Goal: Task Accomplishment & Management: Use online tool/utility

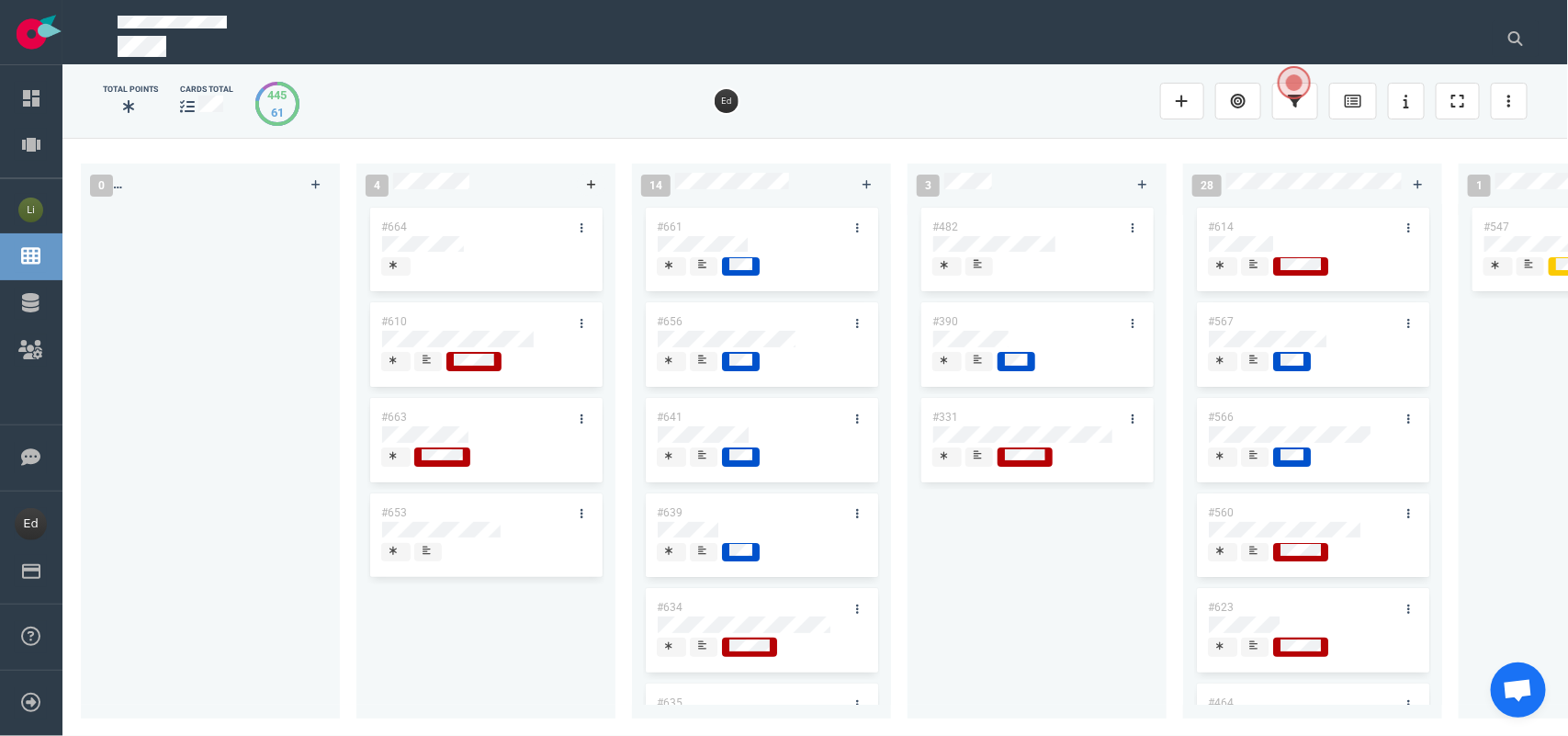
click at [597, 184] on link at bounding box center [592, 184] width 30 height 23
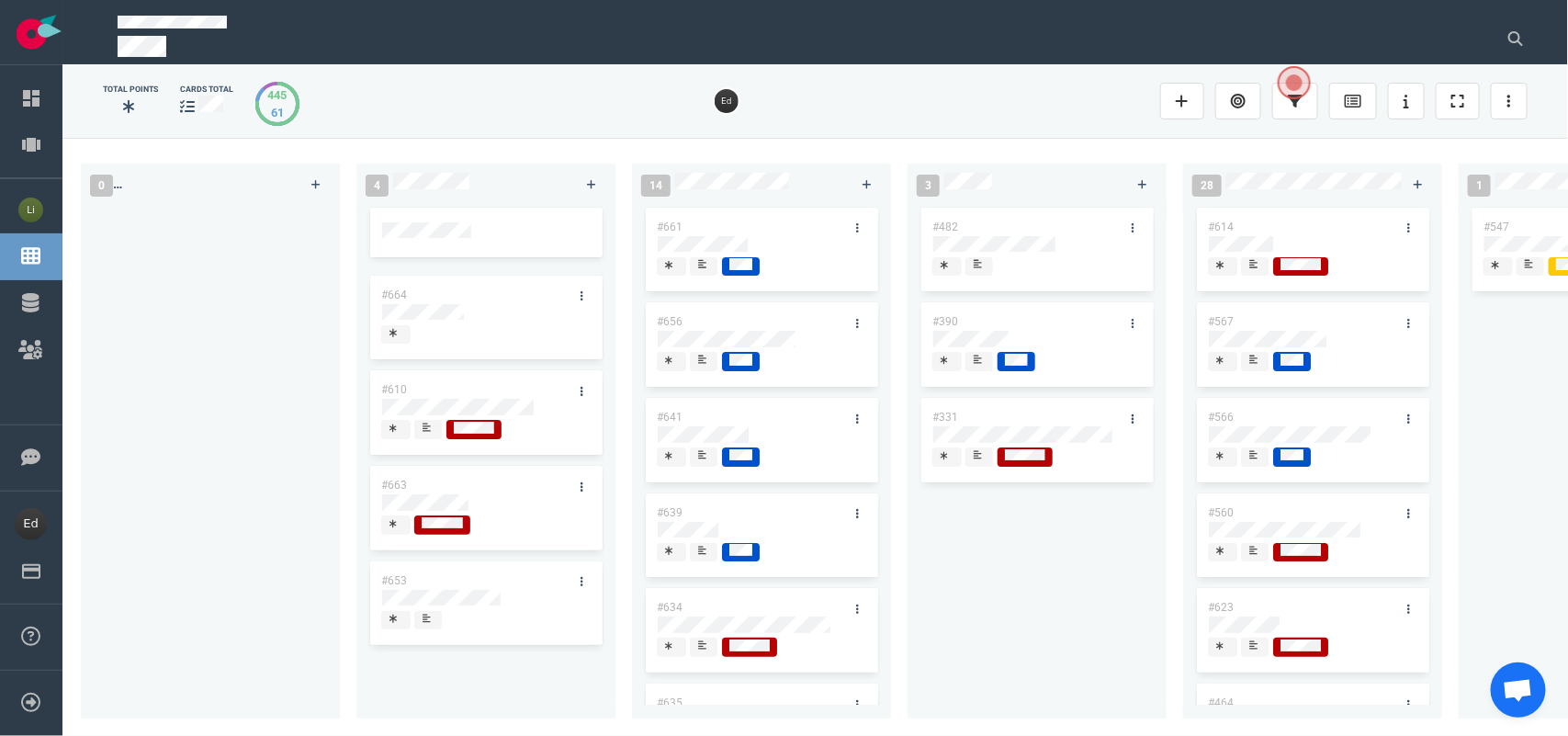
click at [250, 306] on div at bounding box center [210, 451] width 237 height 493
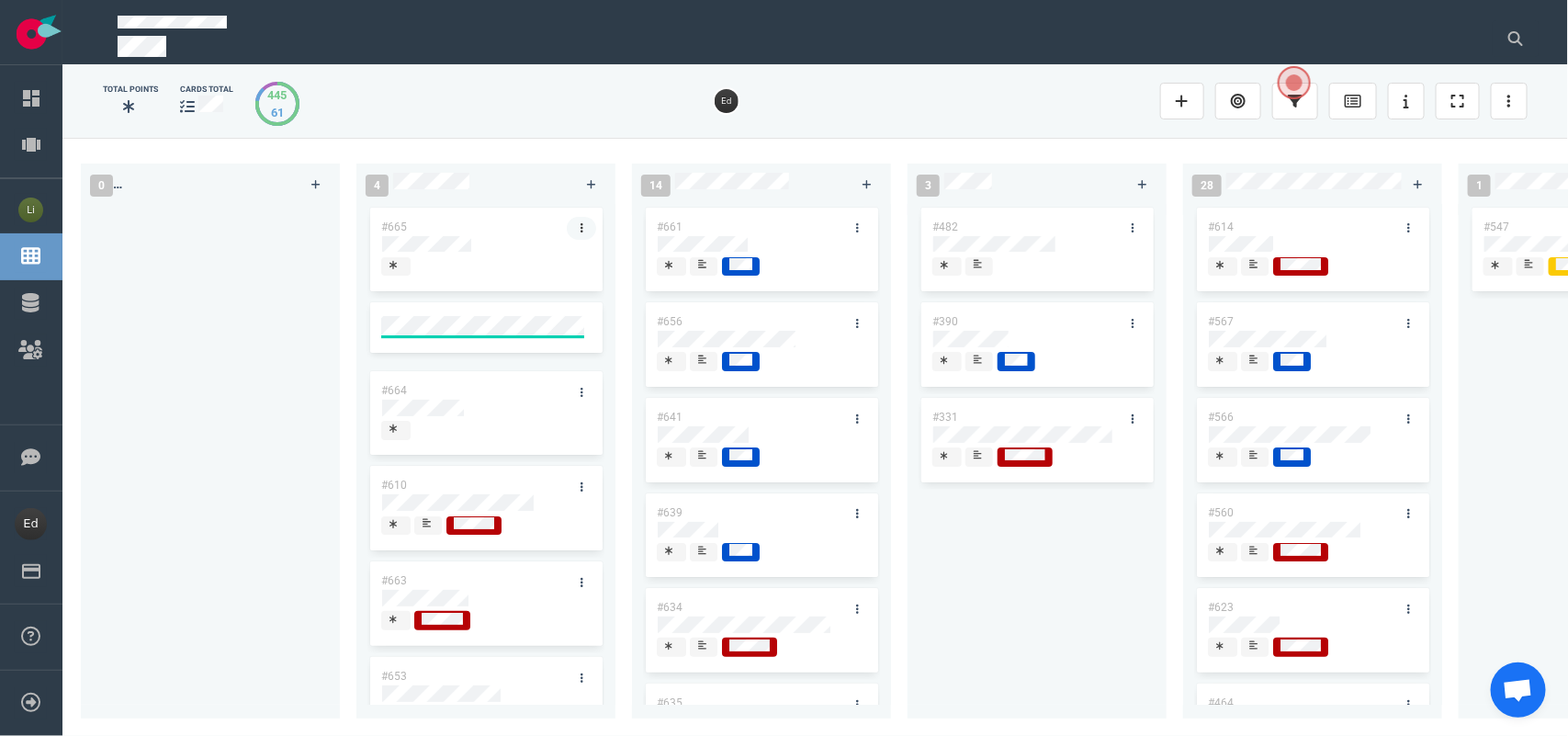
click at [576, 228] on link at bounding box center [582, 228] width 30 height 23
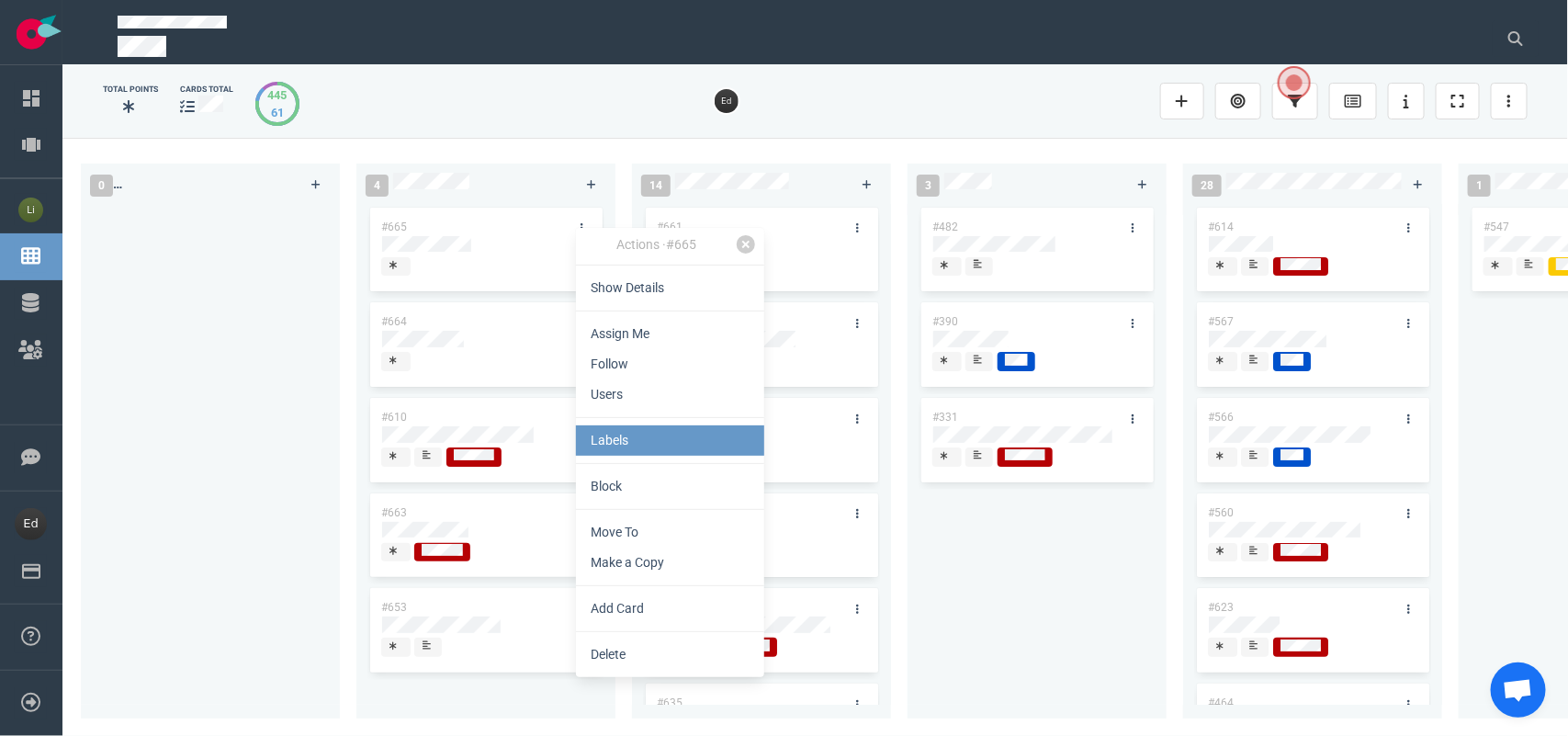
click at [615, 434] on link "Labels" at bounding box center [670, 440] width 188 height 30
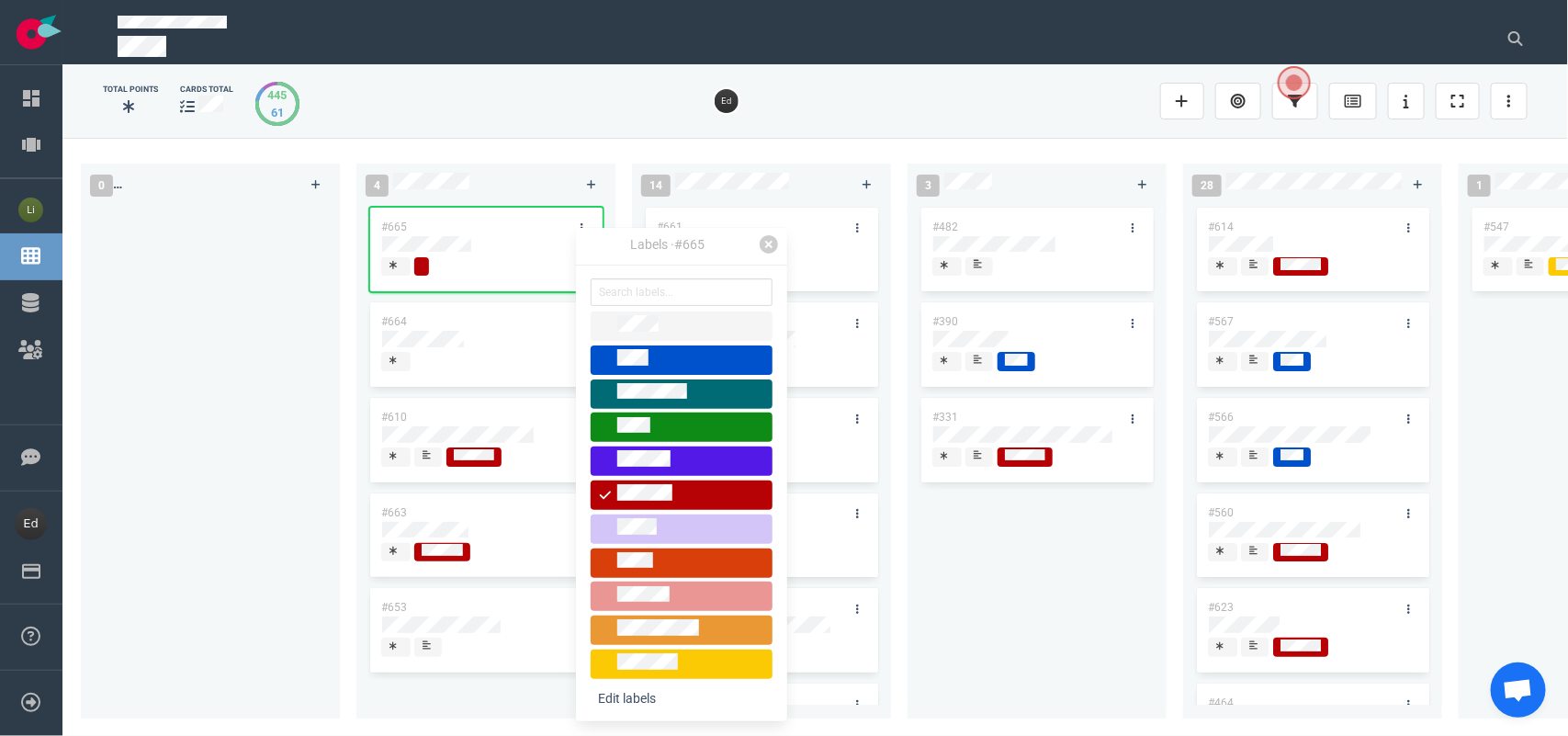
click at [263, 369] on div at bounding box center [210, 451] width 237 height 493
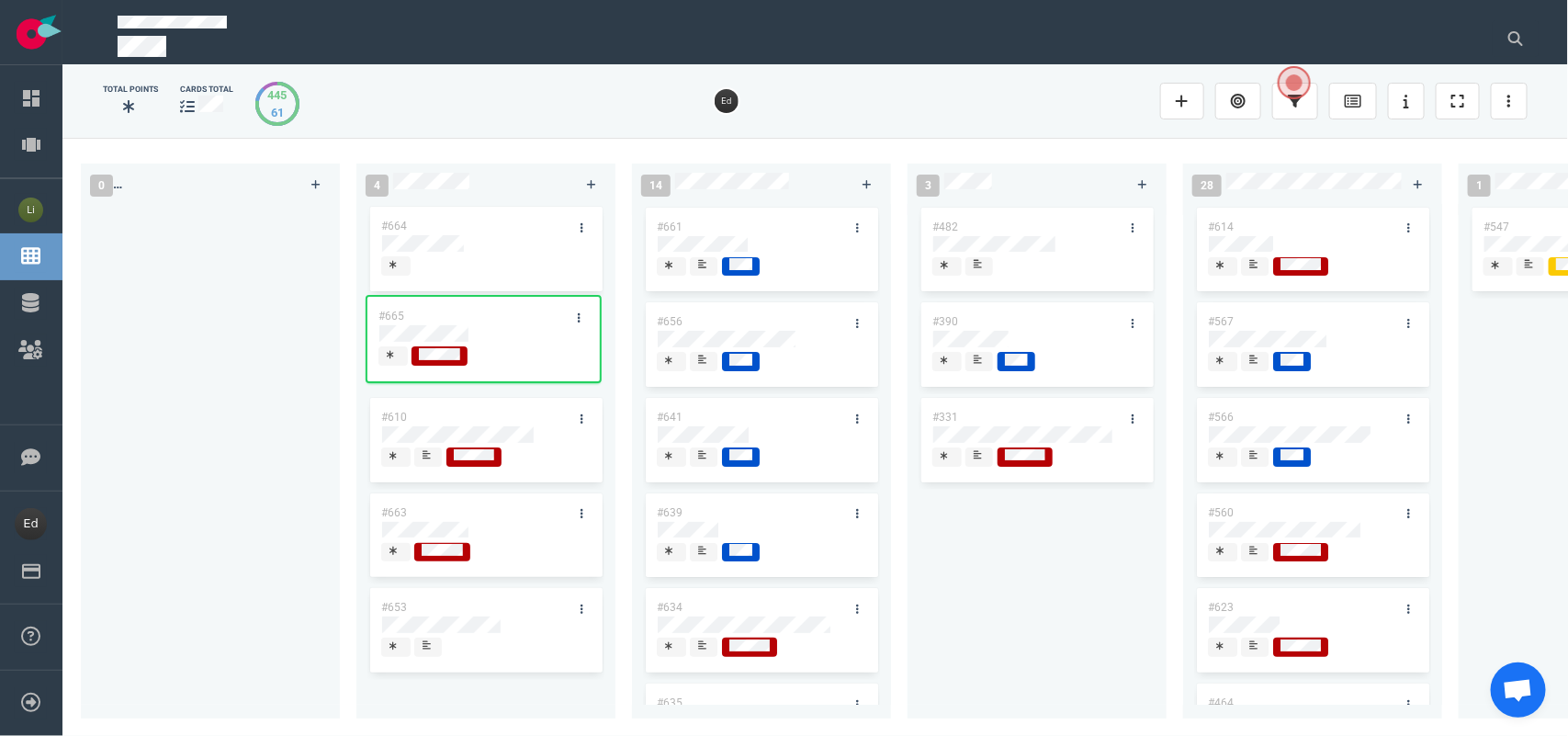
click at [439, 333] on div "#665 #664 #610 #663 #653 #665" at bounding box center [486, 451] width 237 height 493
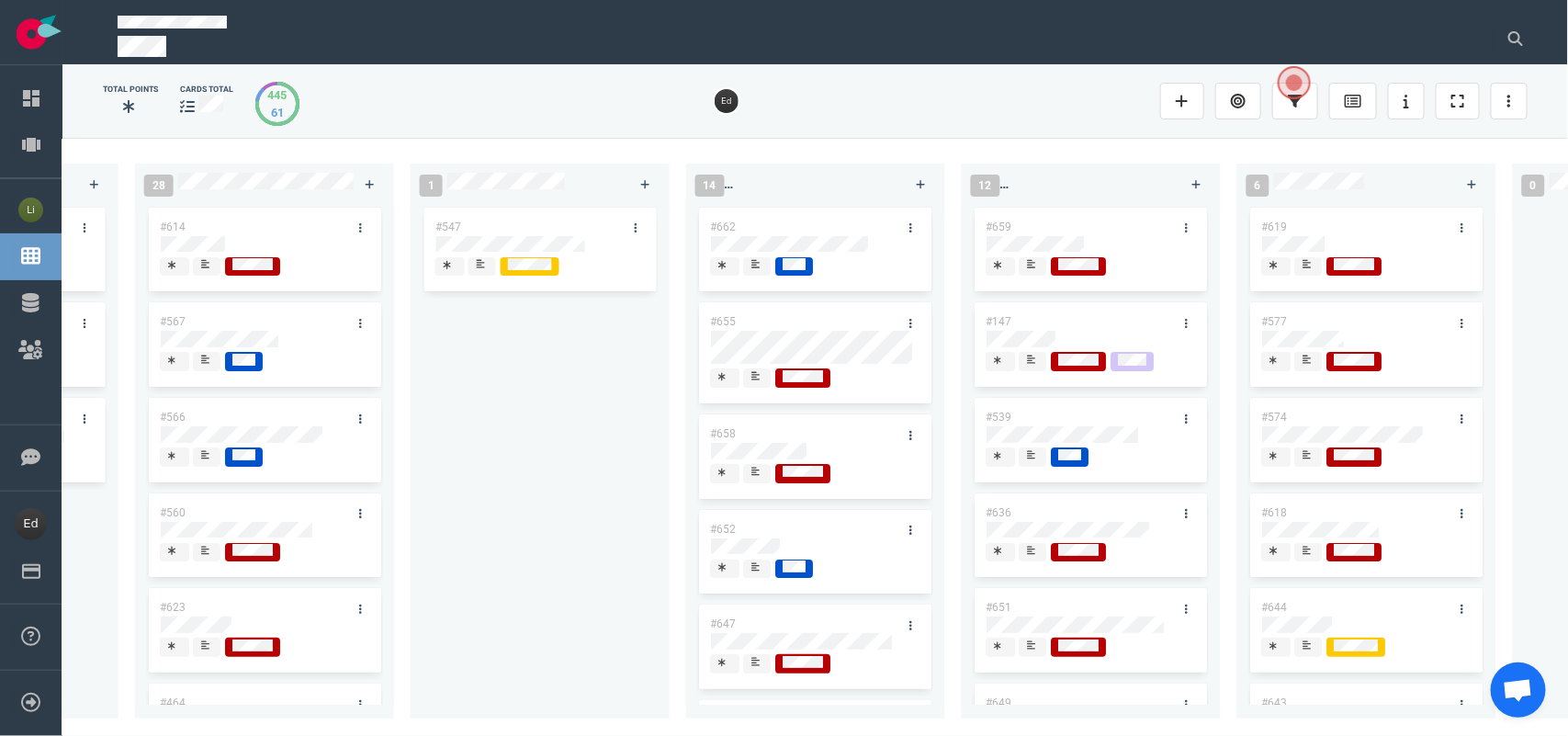
scroll to position [0, 1075]
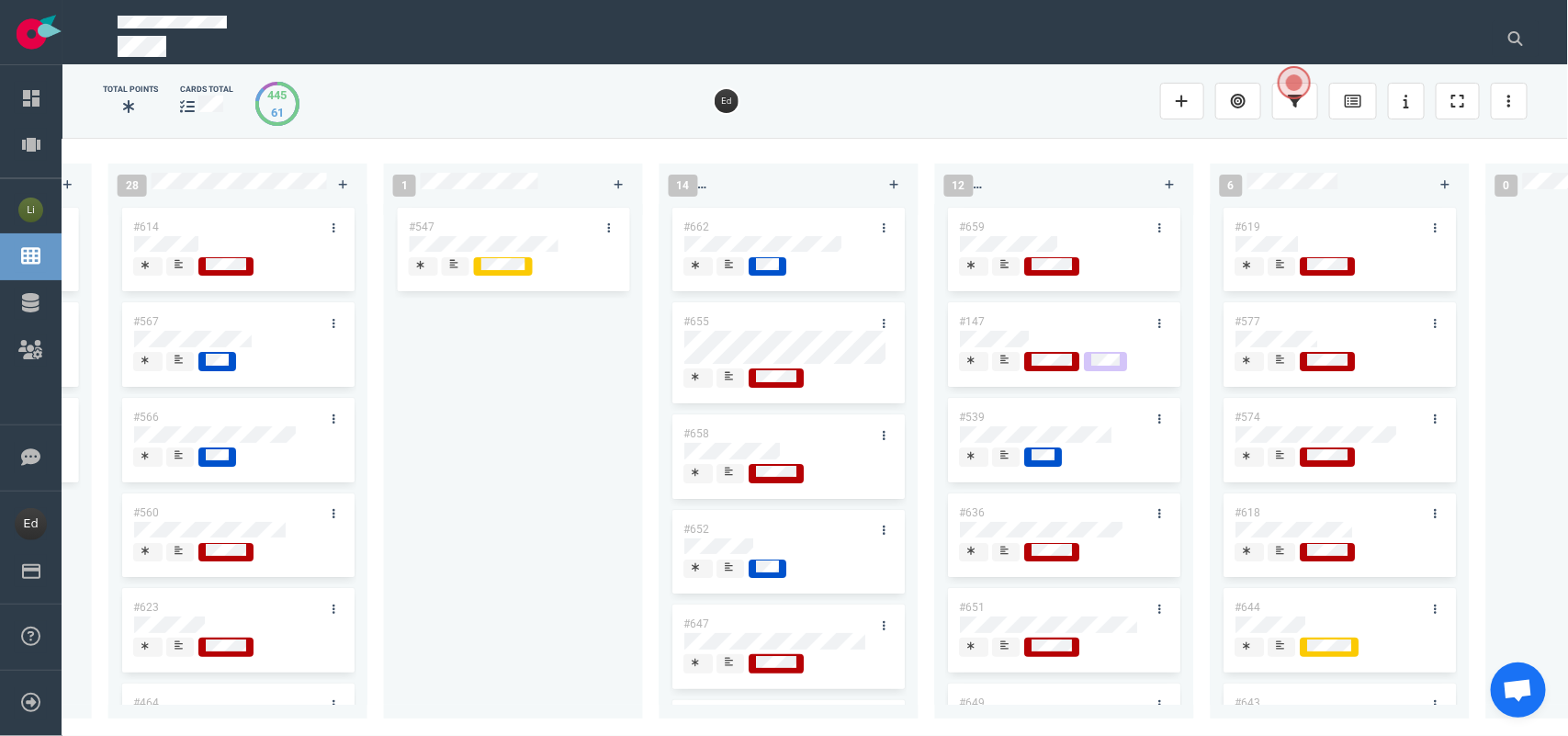
click at [730, 378] on icon at bounding box center [730, 376] width 8 height 8
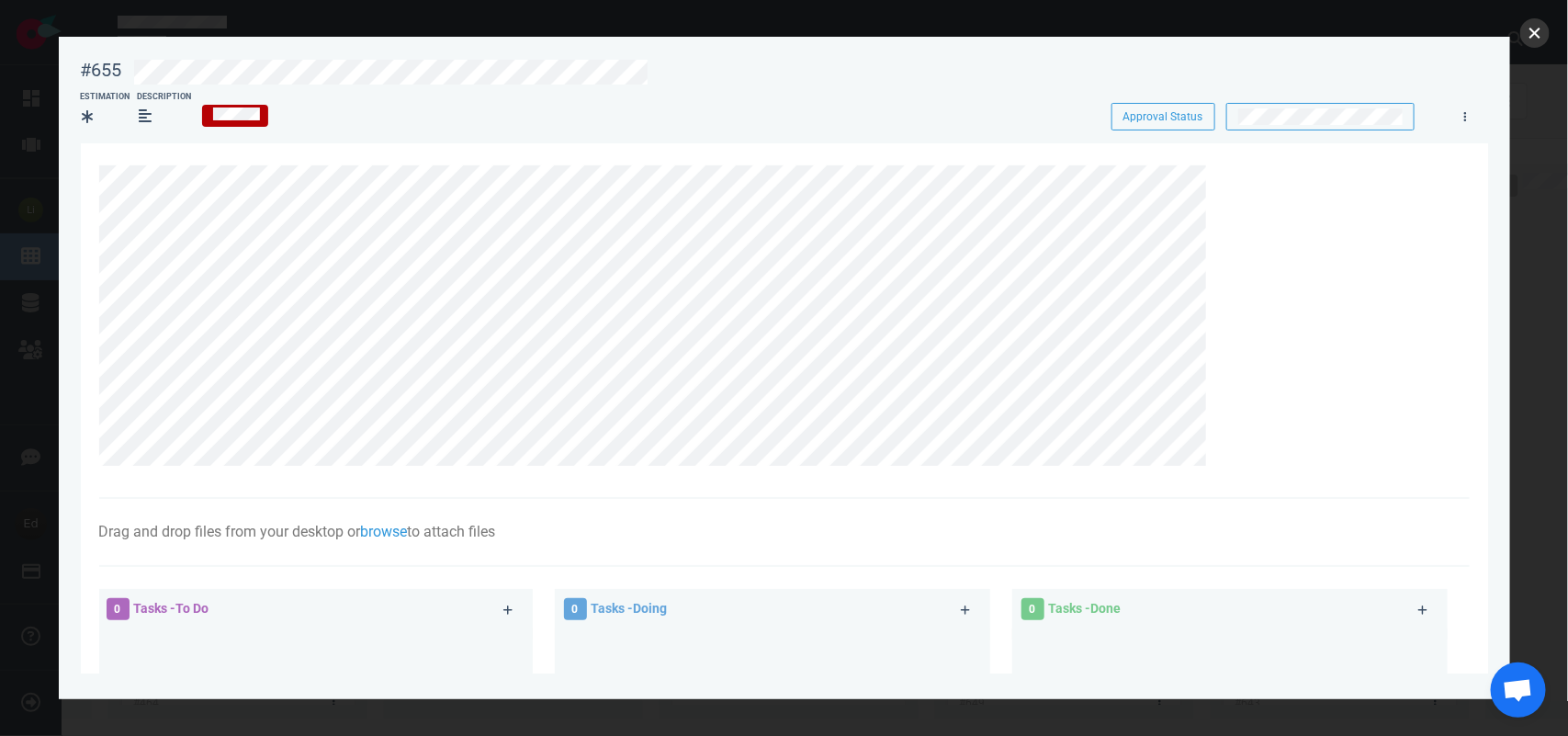
click at [1532, 35] on button "close" at bounding box center [1535, 33] width 30 height 30
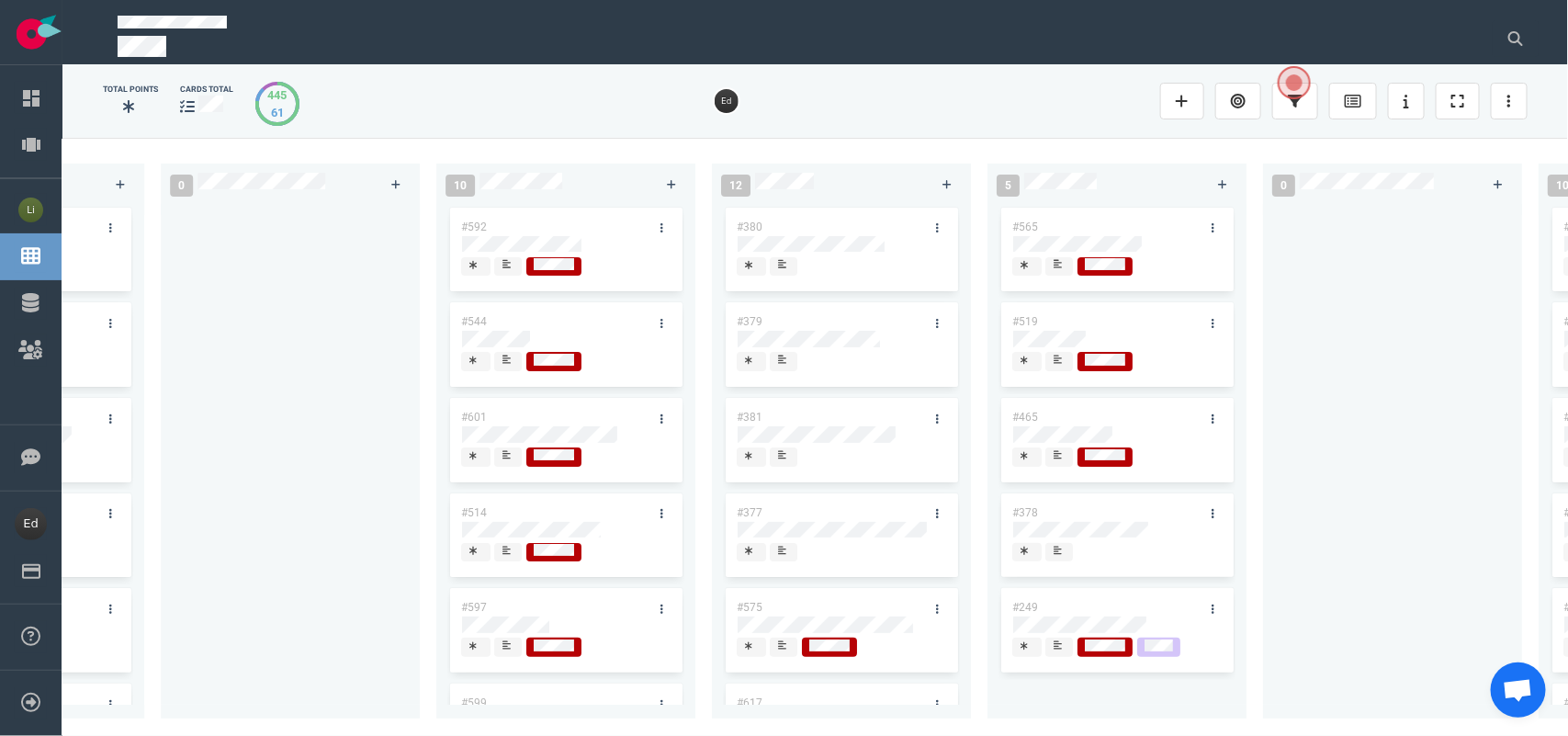
scroll to position [0, 2405]
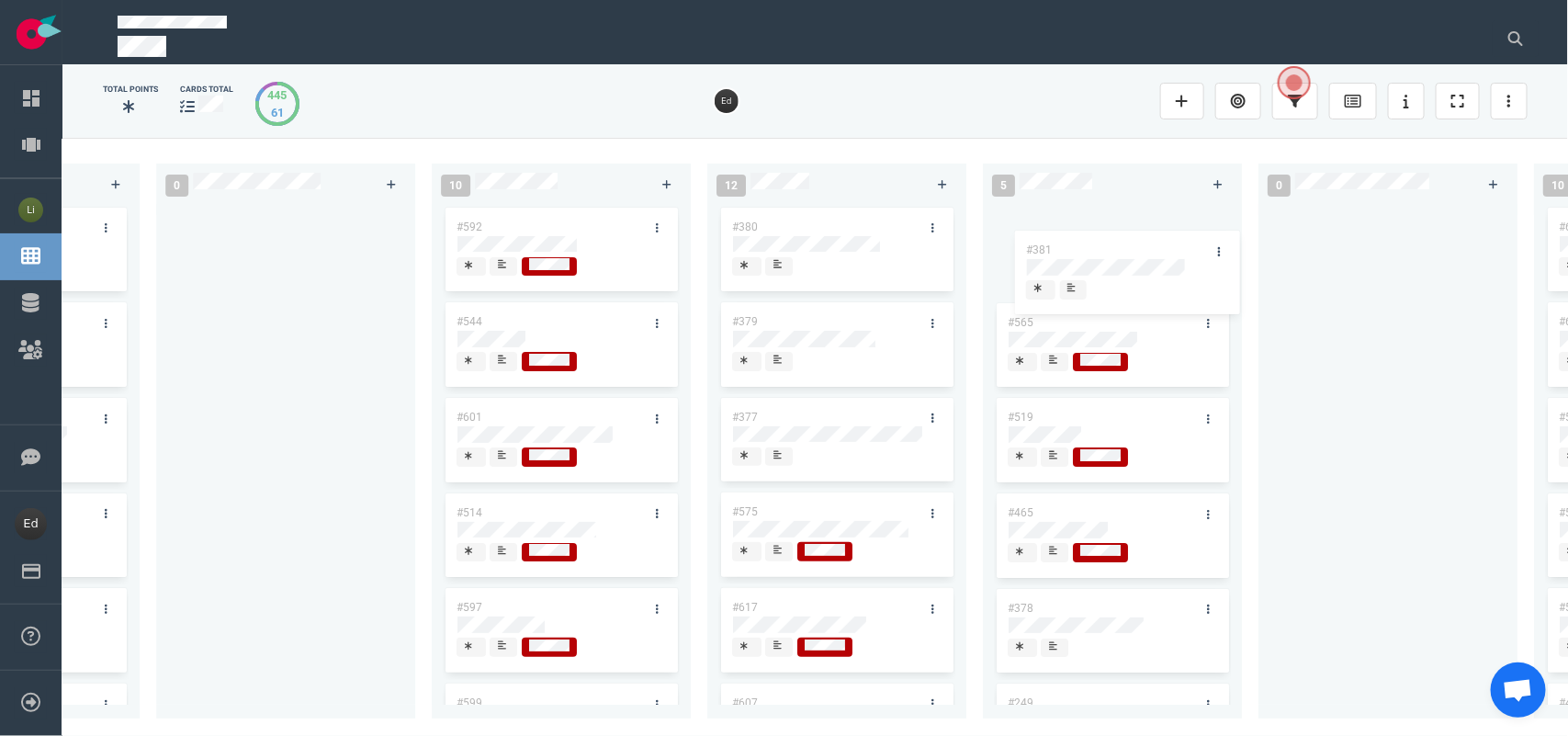
drag, startPoint x: 771, startPoint y: 416, endPoint x: 1067, endPoint y: 245, distance: 341.8
click at [1062, 245] on div "0 5 #664 #665 #610 #663 #653 14 #661 #656 #641 #639 #634 #635 #608 #611 #602 3 …" at bounding box center [815, 436] width 1505 height 597
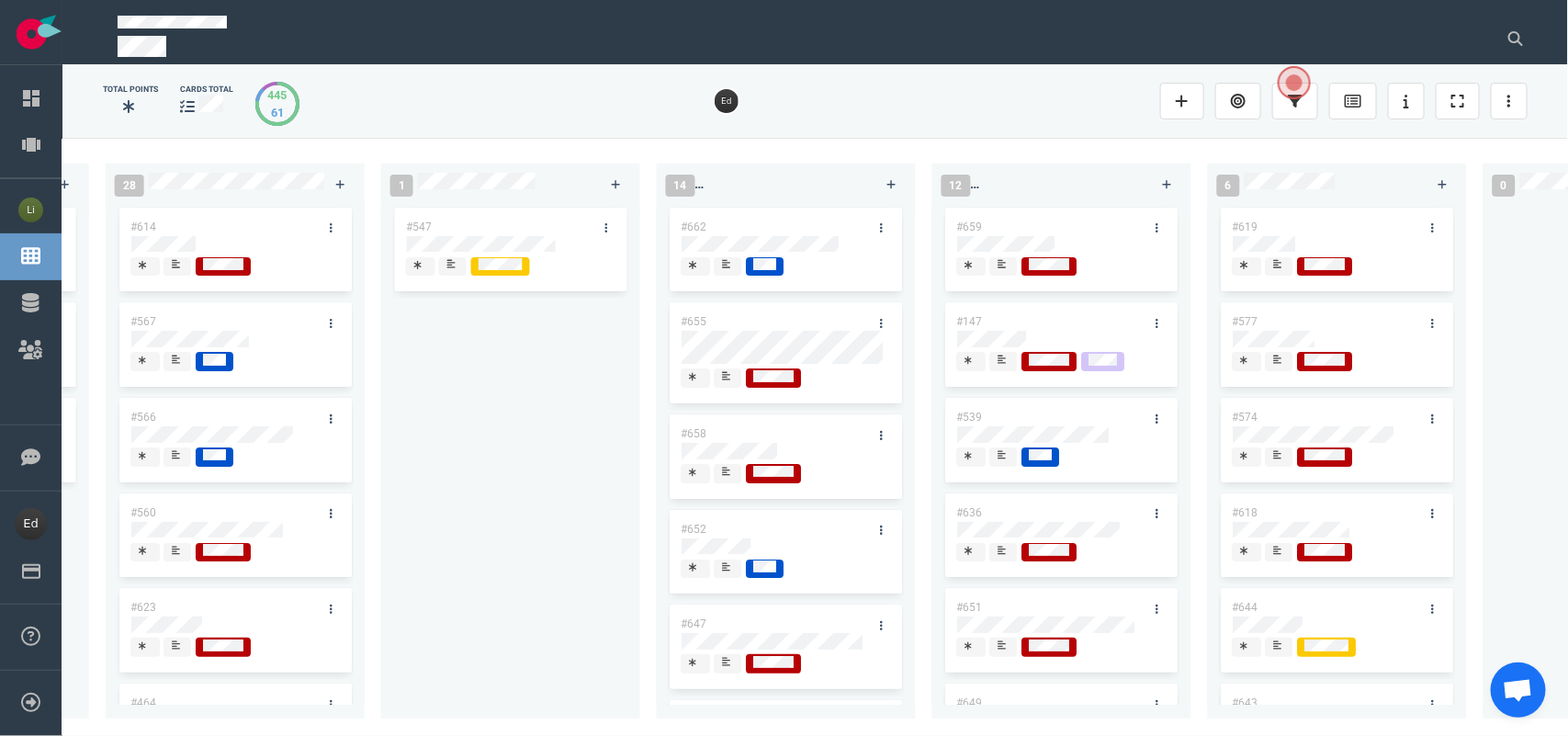
scroll to position [0, 1087]
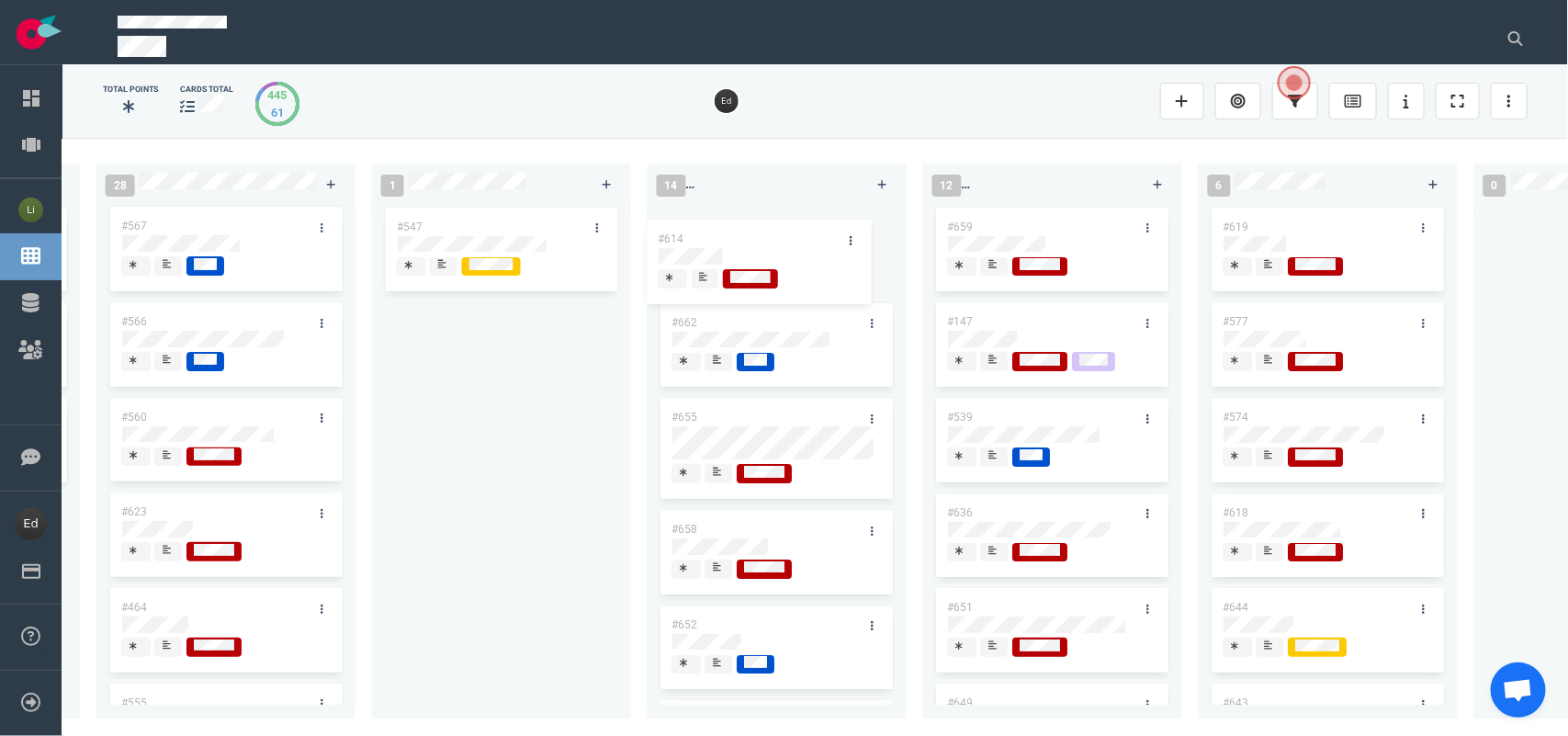
drag, startPoint x: 147, startPoint y: 231, endPoint x: 684, endPoint y: 244, distance: 537.2
click at [684, 244] on div "0 5 #664 #665 #610 #663 #653 14 #661 #656 #641 #639 #634 #635 #608 #611 #602 3 …" at bounding box center [815, 436] width 1505 height 597
click at [713, 272] on div at bounding box center [719, 266] width 13 height 19
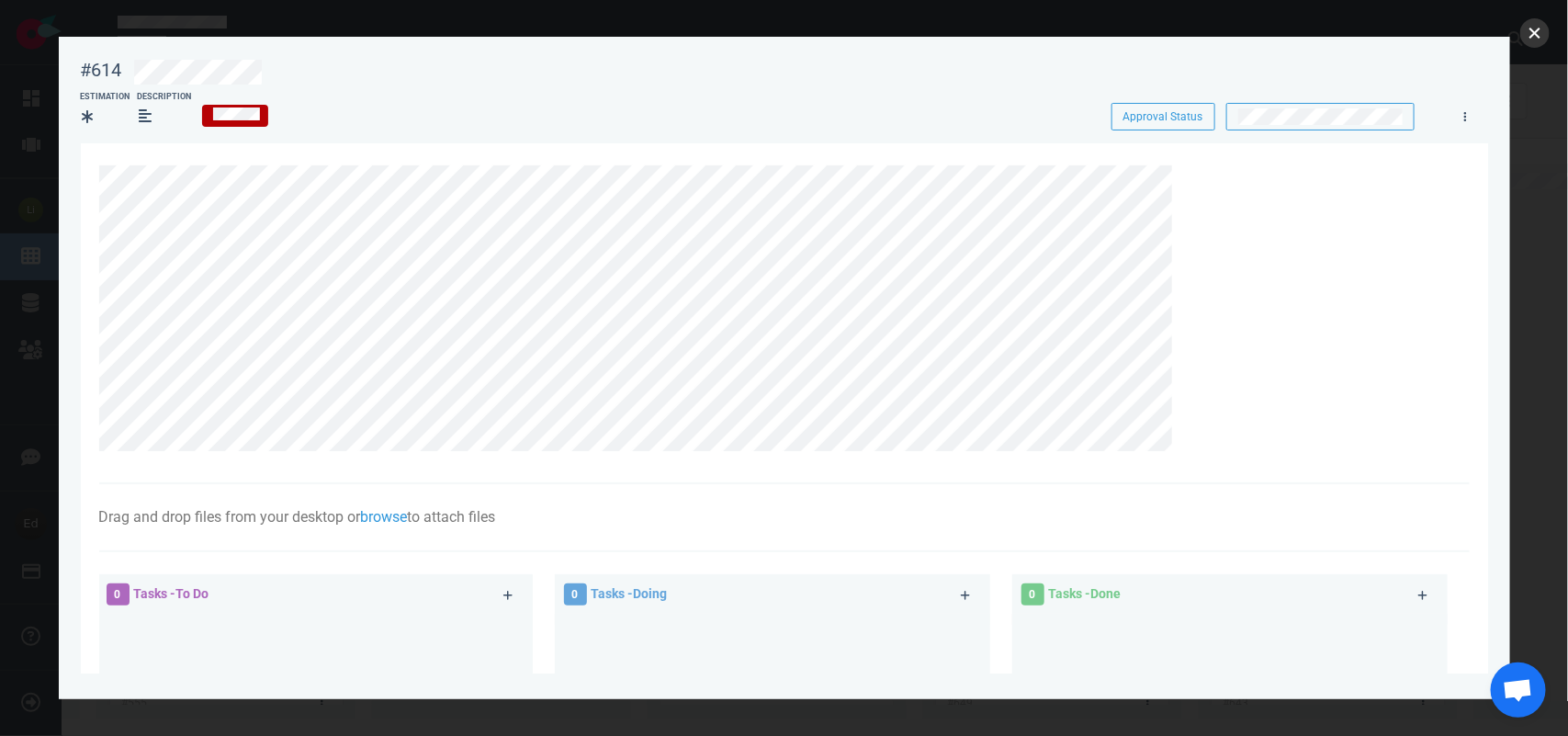
click at [1531, 35] on button "close" at bounding box center [1535, 33] width 30 height 30
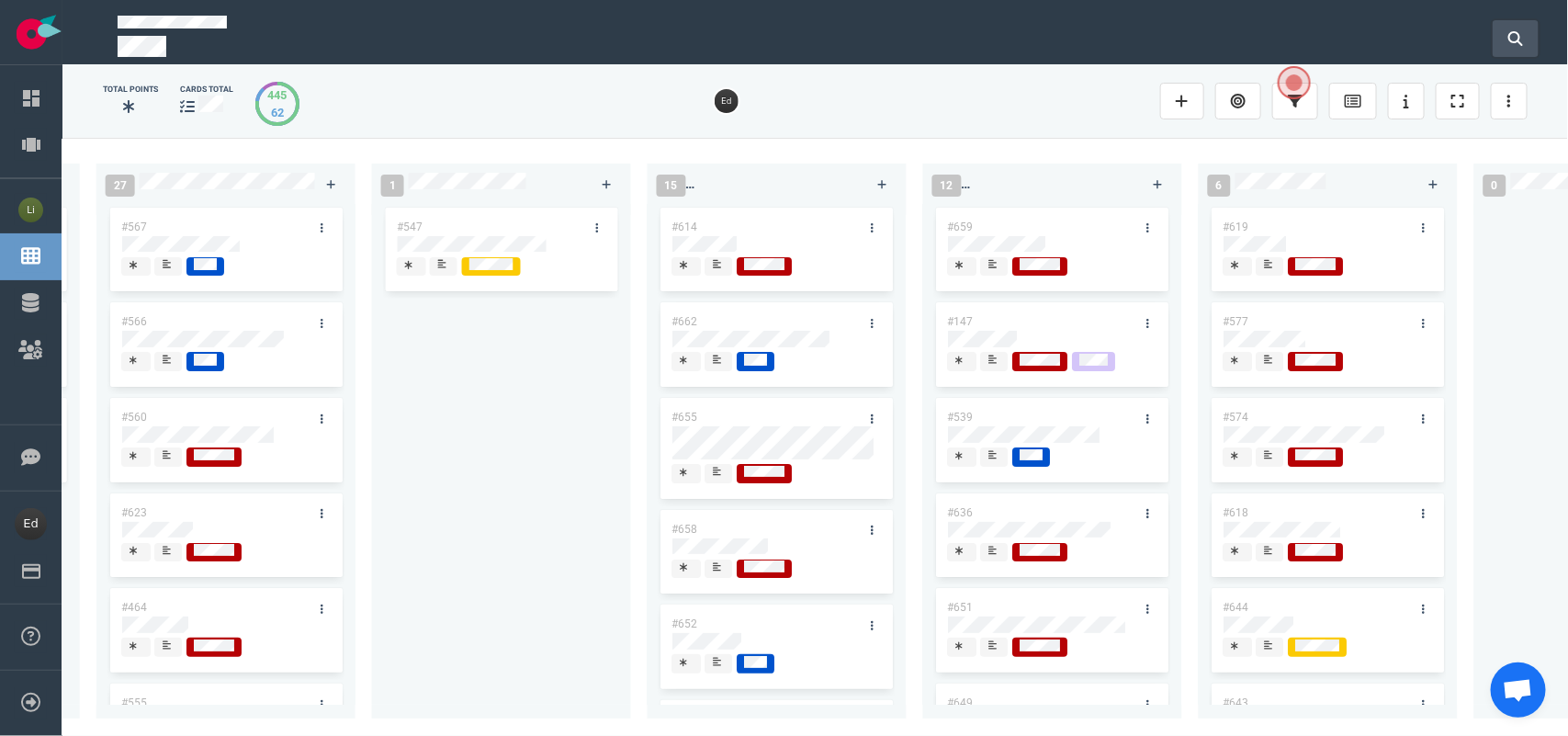
click at [1512, 38] on icon at bounding box center [1515, 39] width 15 height 15
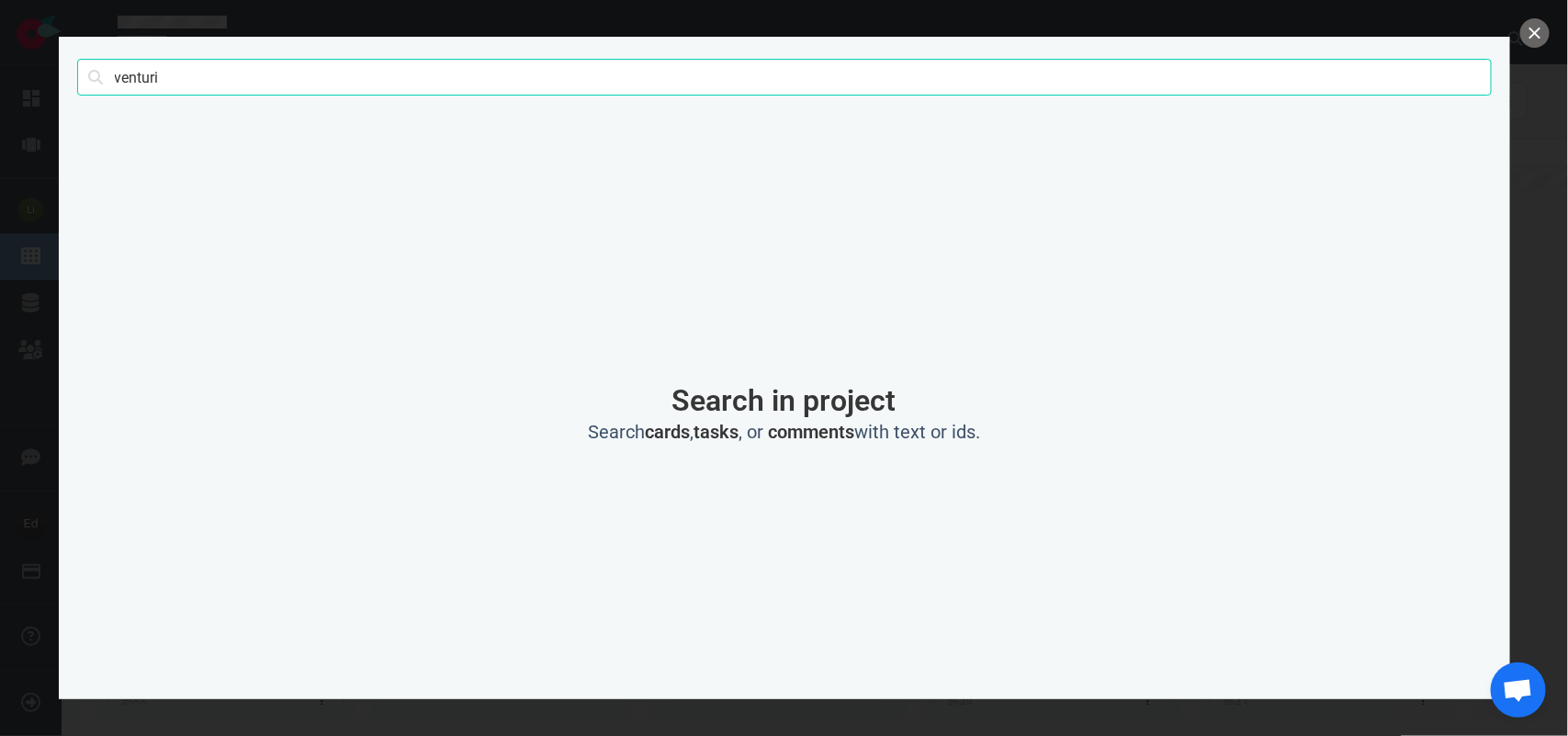
click at [111, 81] on input "venturi" at bounding box center [785, 78] width 1415 height 37
type input "[PERSON_NAME]"
click button "Search" at bounding box center [0, 0] width 0 height 0
